Goal: Browse casually

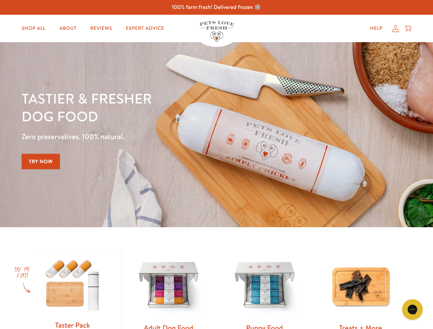
click at [216, 165] on div "Tastier & fresher dog food Zero preservatives. 100% natural. Try Now" at bounding box center [152, 134] width 260 height 90
click at [412, 310] on icon "Gorgias live chat" at bounding box center [412, 309] width 7 height 7
